Goal: Information Seeking & Learning: Learn about a topic

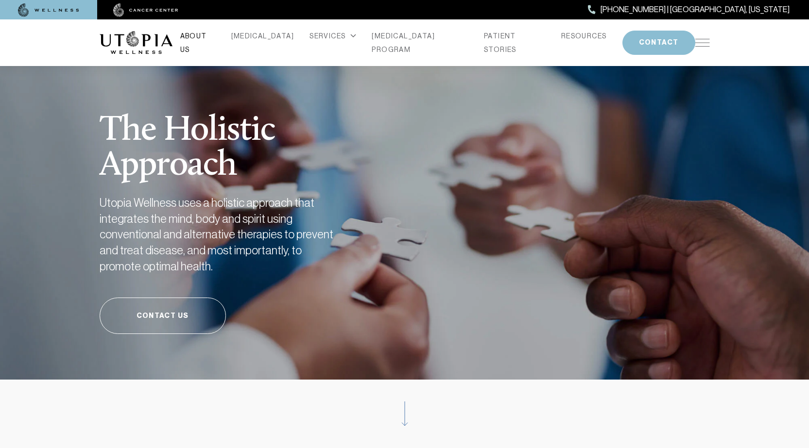
click at [216, 41] on link "ABOUT US" at bounding box center [197, 42] width 35 height 27
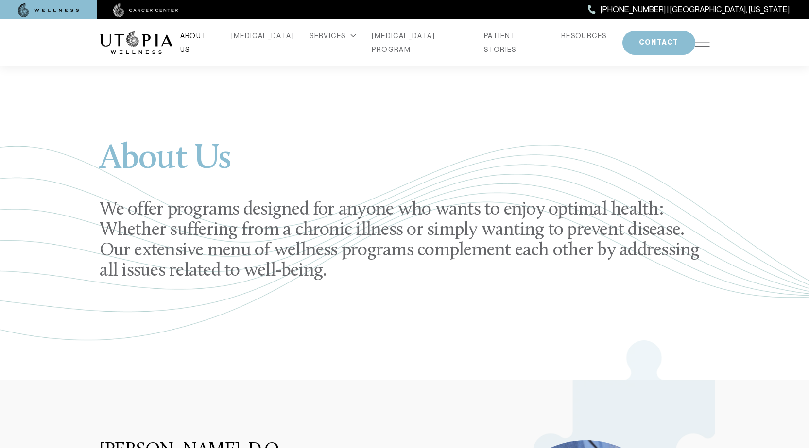
click at [216, 40] on link "ABOUT US" at bounding box center [197, 42] width 35 height 27
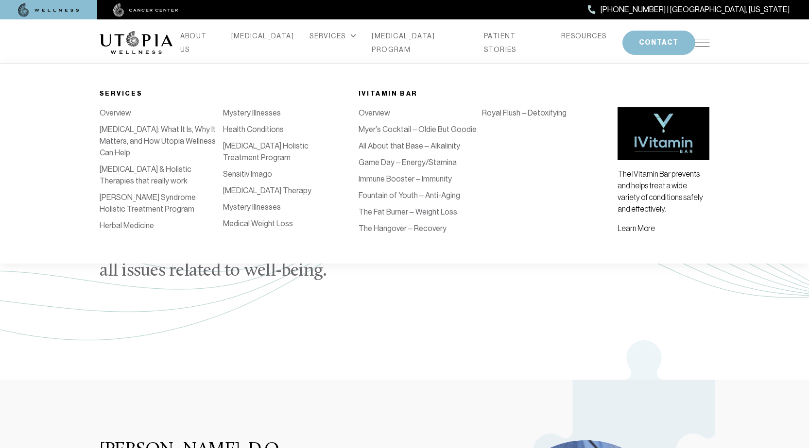
click at [343, 43] on div "SERVICES" at bounding box center [333, 36] width 47 height 14
click at [351, 37] on icon at bounding box center [353, 35] width 5 height 2
click at [515, 113] on link "Royal Flush – Detoxifying" at bounding box center [524, 112] width 85 height 9
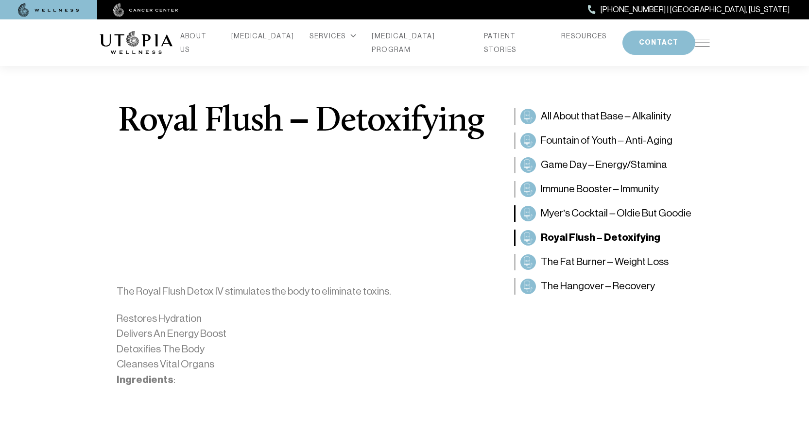
click at [570, 211] on span "Myer’s Cocktail – Oldie But Goodie" at bounding box center [616, 214] width 151 height 16
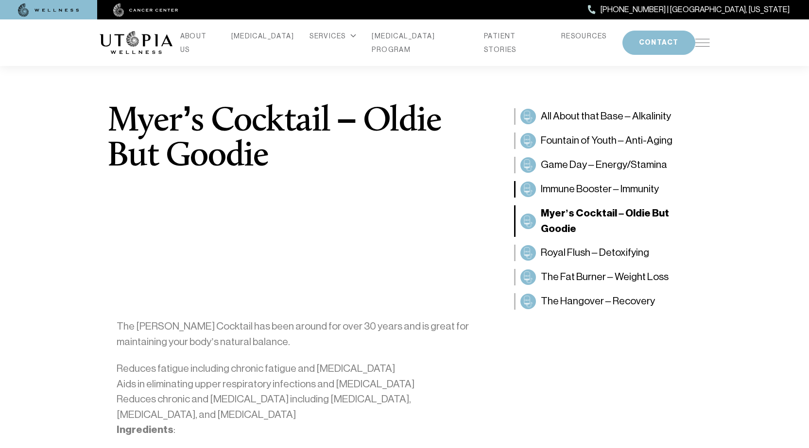
click at [601, 196] on span "Immune Booster – Immunity" at bounding box center [600, 190] width 118 height 16
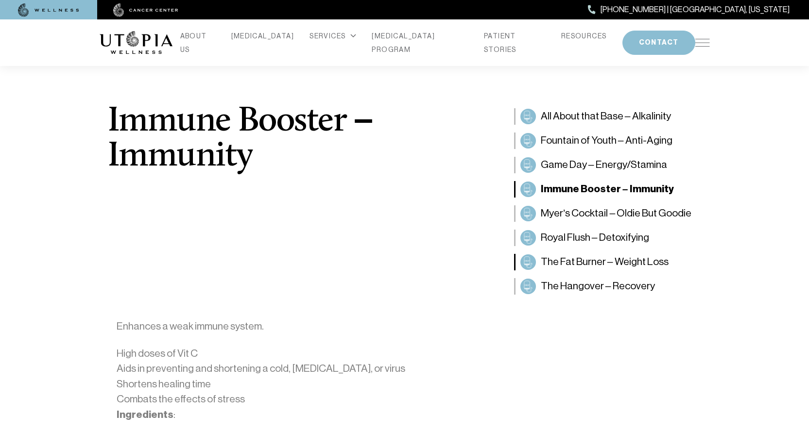
click at [640, 260] on span "The Fat Burner – Weight Loss" at bounding box center [605, 263] width 128 height 16
